Goal: Task Accomplishment & Management: Complete application form

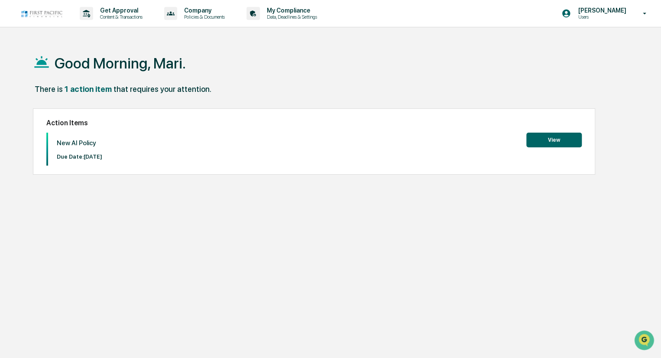
click at [558, 140] on button "View" at bounding box center [553, 140] width 55 height 15
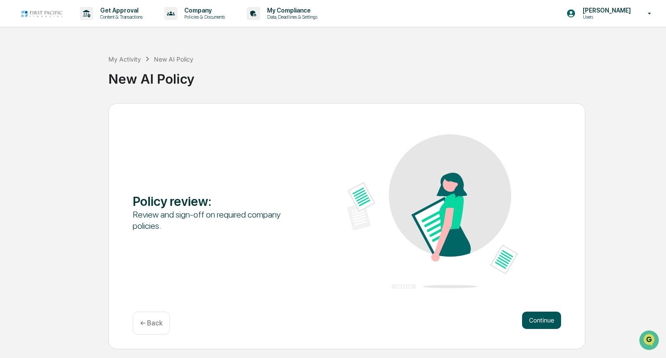
click at [543, 318] on button "Continue" at bounding box center [541, 320] width 39 height 17
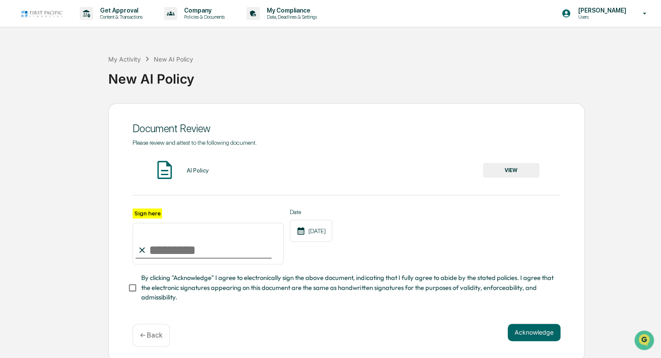
click at [154, 247] on input "Sign here" at bounding box center [208, 244] width 151 height 42
type input "**********"
click at [164, 166] on img at bounding box center [165, 170] width 22 height 22
click at [522, 170] on button "VIEW" at bounding box center [511, 170] width 56 height 15
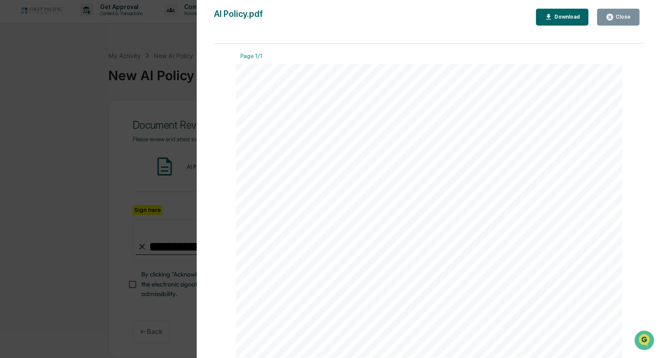
click at [621, 21] on button "Close" at bounding box center [618, 17] width 42 height 17
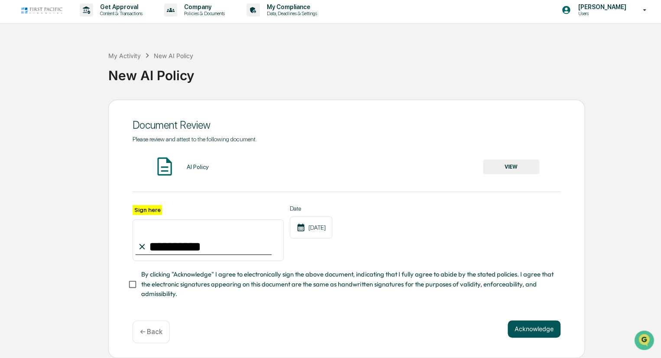
click at [523, 329] on button "Acknowledge" at bounding box center [534, 328] width 53 height 17
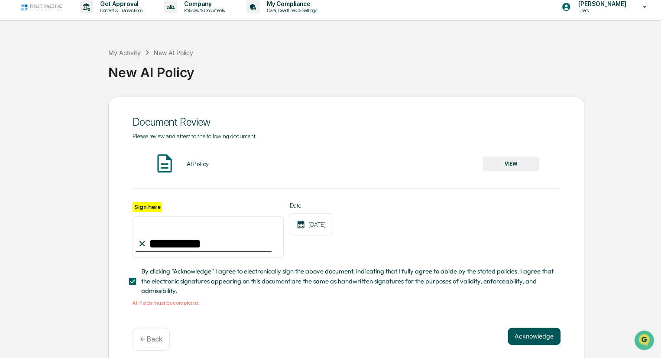
click at [517, 338] on button "Acknowledge" at bounding box center [534, 336] width 53 height 17
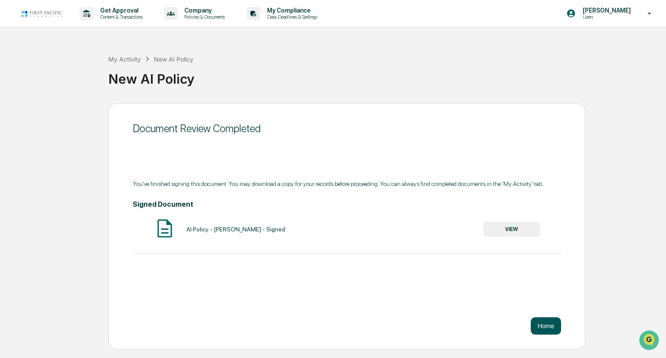
click at [549, 330] on button "Home" at bounding box center [545, 325] width 30 height 17
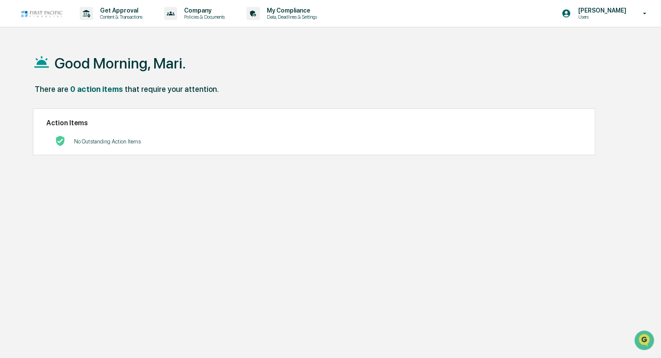
click at [33, 14] on img at bounding box center [42, 14] width 42 height 8
click at [27, 11] on img at bounding box center [42, 14] width 42 height 8
click at [86, 72] on div "Good Morning, Mari." at bounding box center [330, 62] width 595 height 43
